Goal: Task Accomplishment & Management: Manage account settings

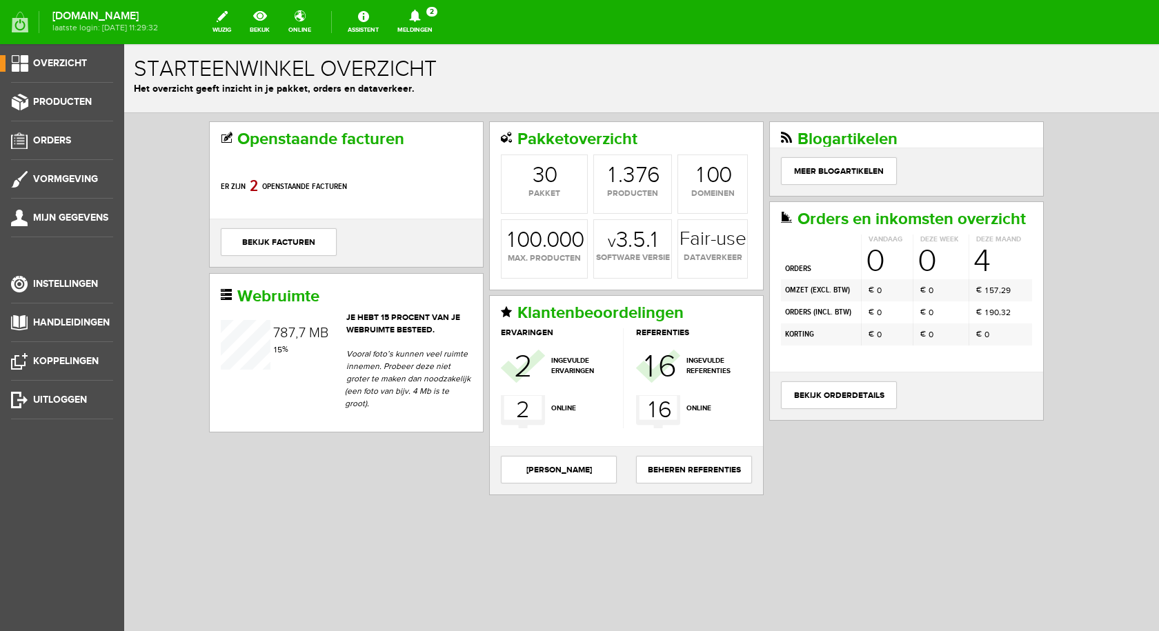
click at [420, 20] on icon at bounding box center [414, 16] width 11 height 12
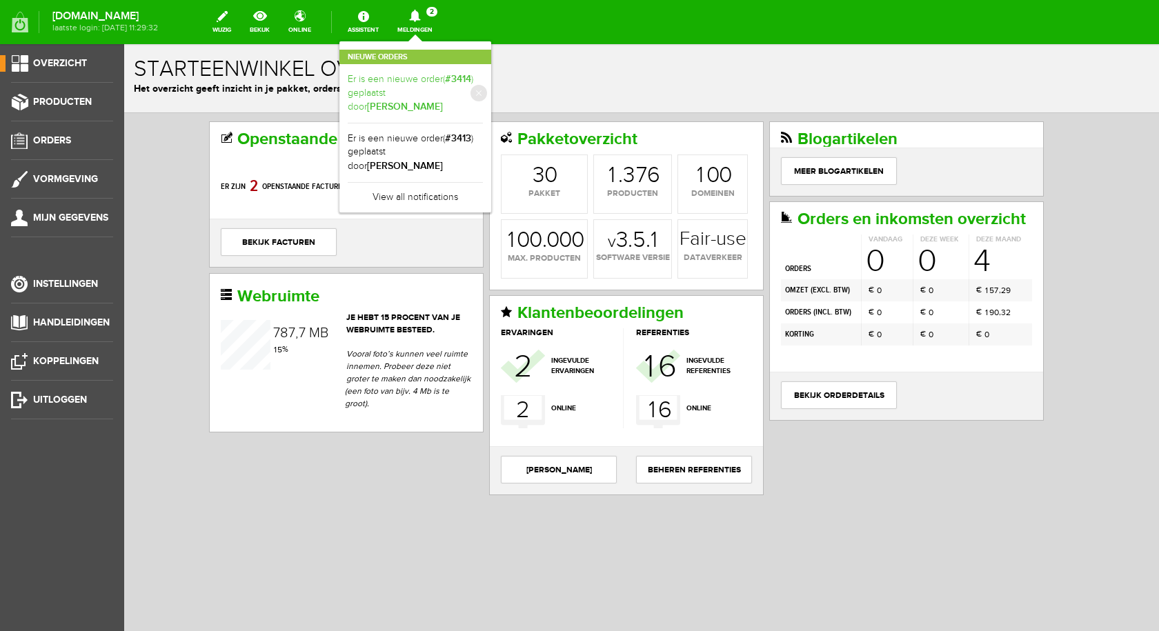
click at [446, 86] on link "Er is een nieuwe order( #3414 ) geplaatst door [PERSON_NAME]" at bounding box center [415, 93] width 135 height 42
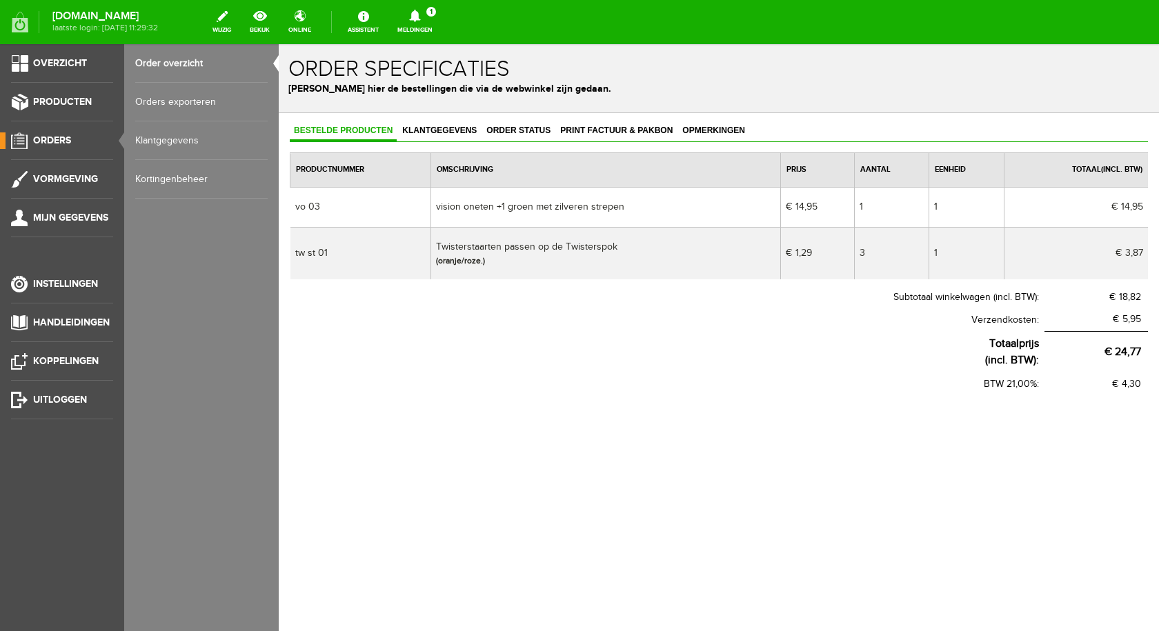
click at [415, 17] on icon at bounding box center [415, 16] width 35 height 12
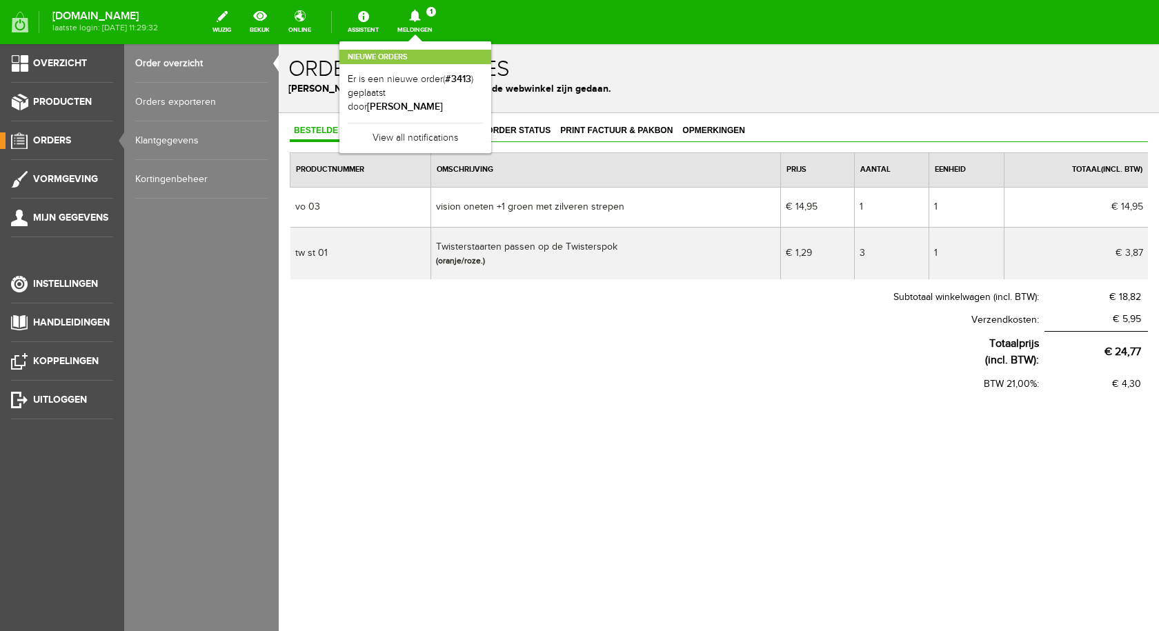
click at [420, 19] on icon at bounding box center [414, 16] width 11 height 12
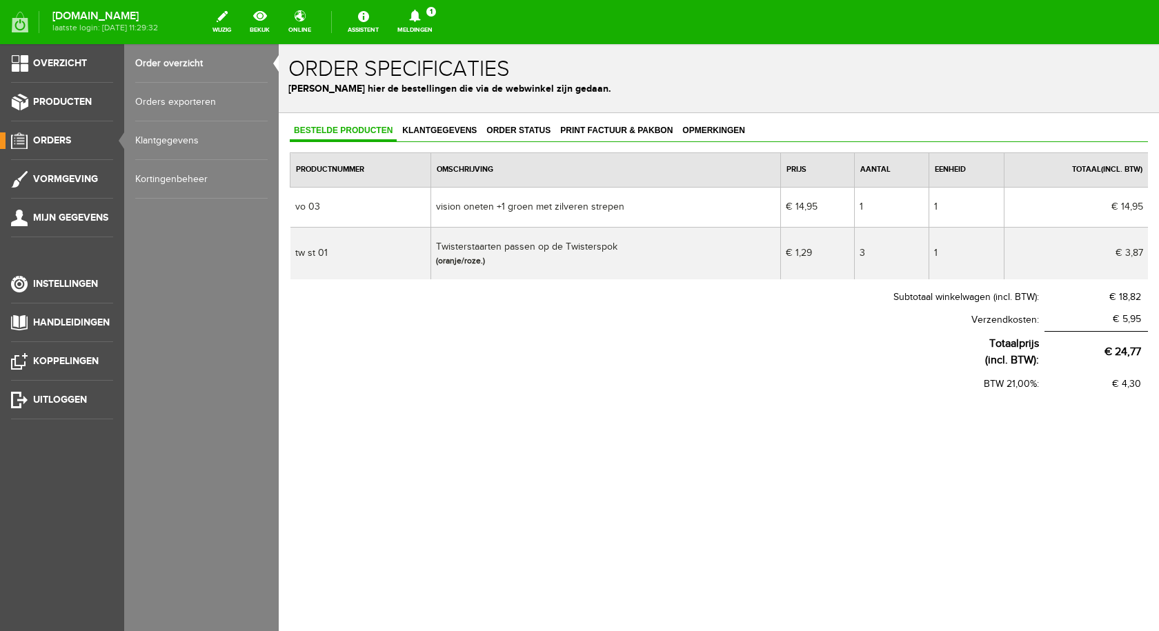
click at [420, 20] on icon at bounding box center [414, 16] width 11 height 12
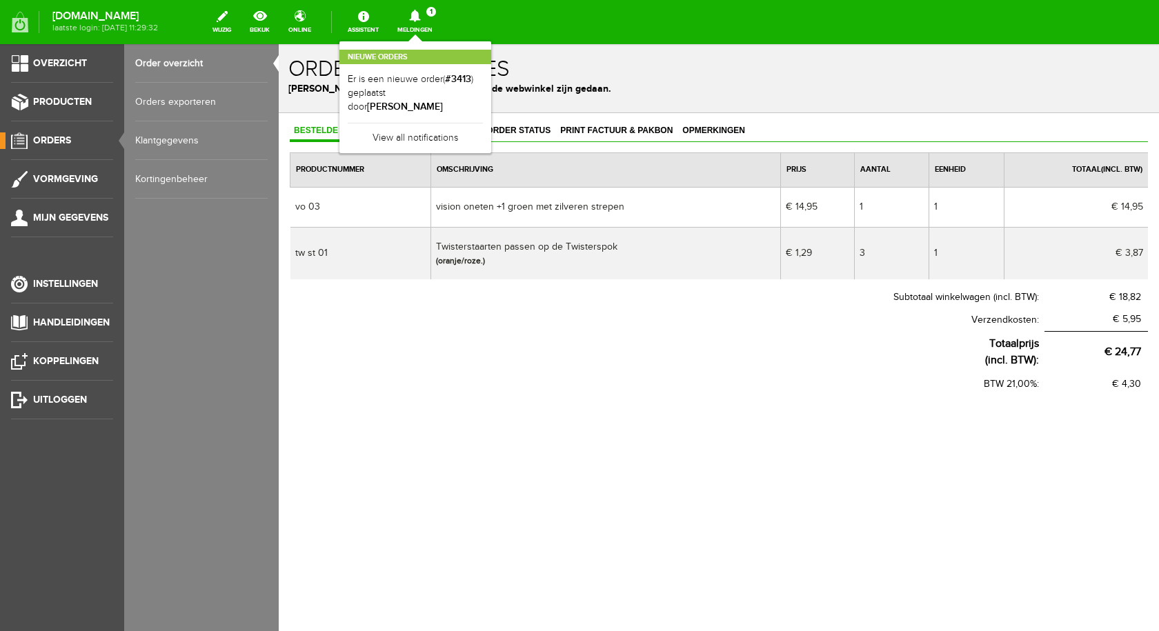
click at [445, 81] on link "Er is een nieuwe order( #3413 ) geplaatst door [PERSON_NAME]" at bounding box center [415, 93] width 135 height 42
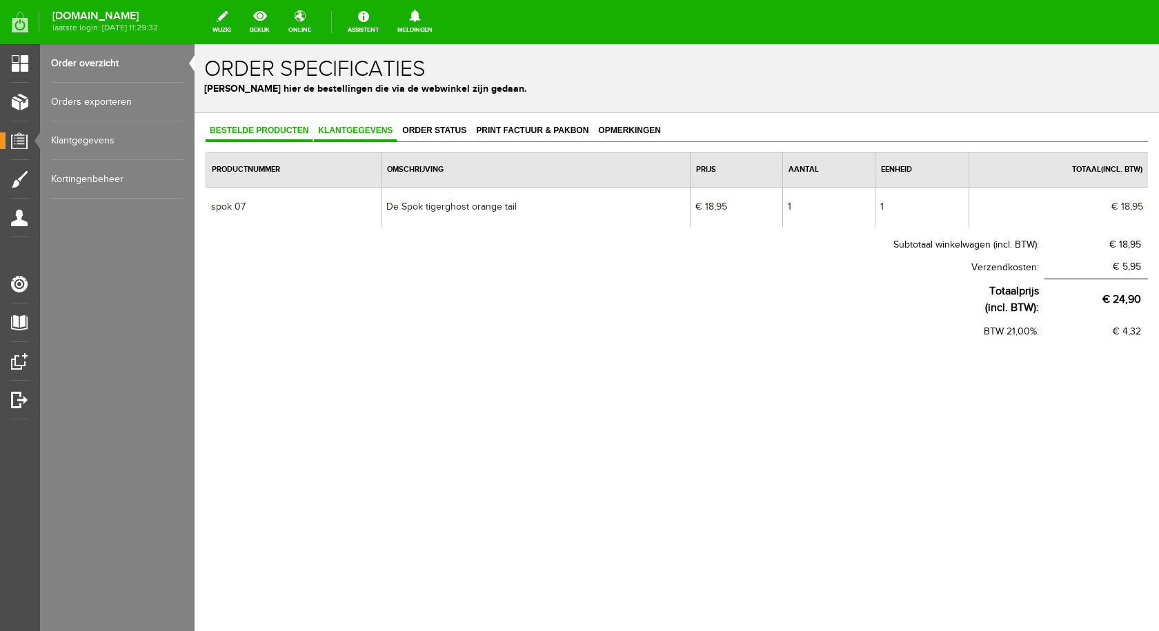
click at [372, 132] on span "Klantgegevens" at bounding box center [355, 131] width 83 height 10
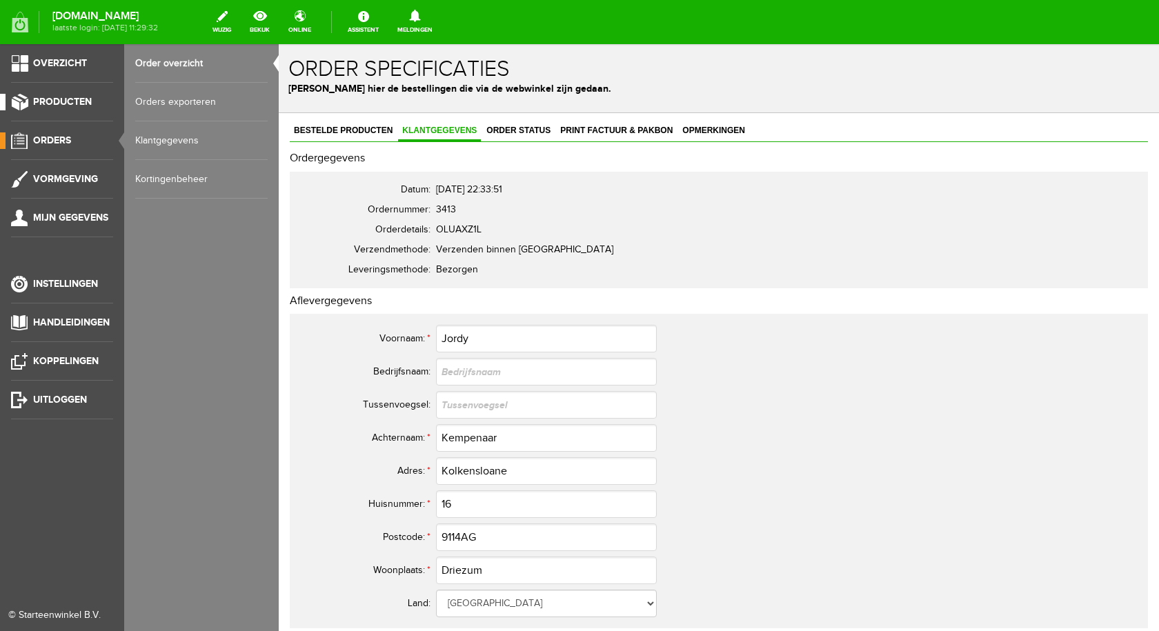
click at [9, 99] on link "Producten" at bounding box center [56, 102] width 113 height 17
